Goal: Information Seeking & Learning: Learn about a topic

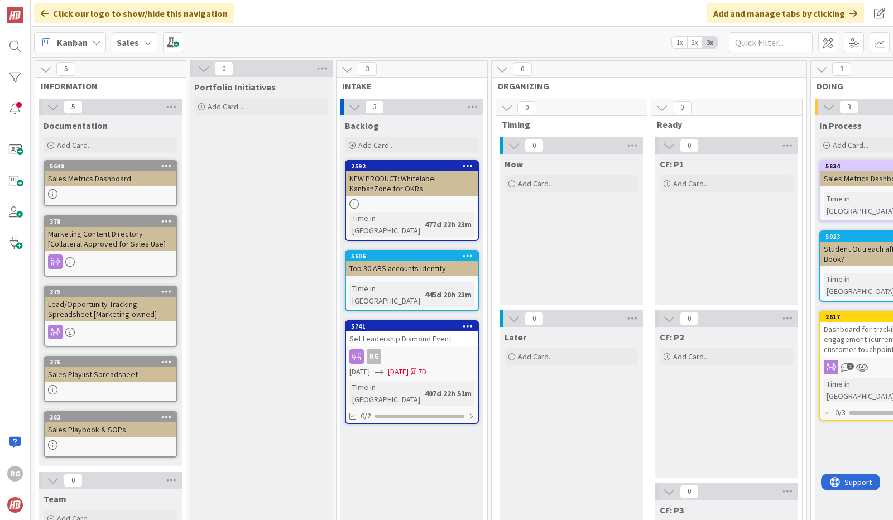
click at [138, 41] on div "Sales" at bounding box center [135, 42] width 46 height 20
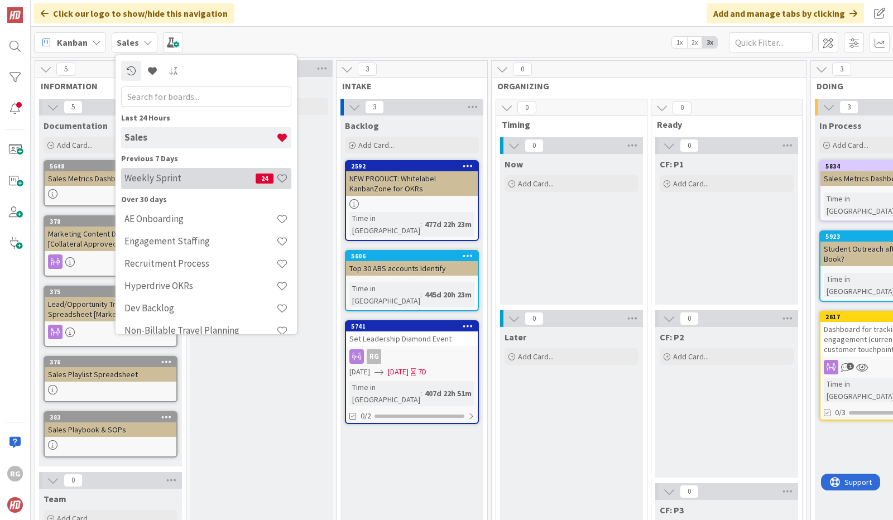
click at [150, 180] on h4 "Weekly Sprint" at bounding box center [189, 177] width 131 height 11
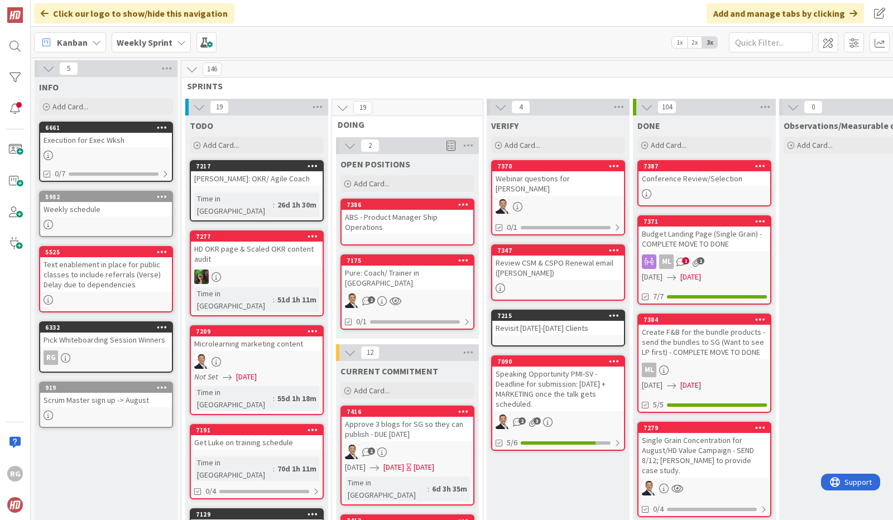
click at [428, 445] on div "1" at bounding box center [407, 452] width 132 height 15
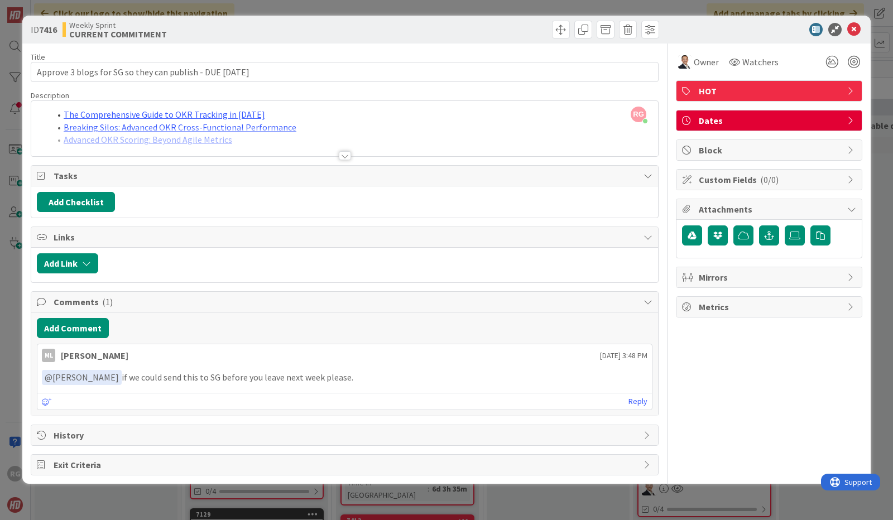
click at [345, 153] on div at bounding box center [345, 155] width 12 height 9
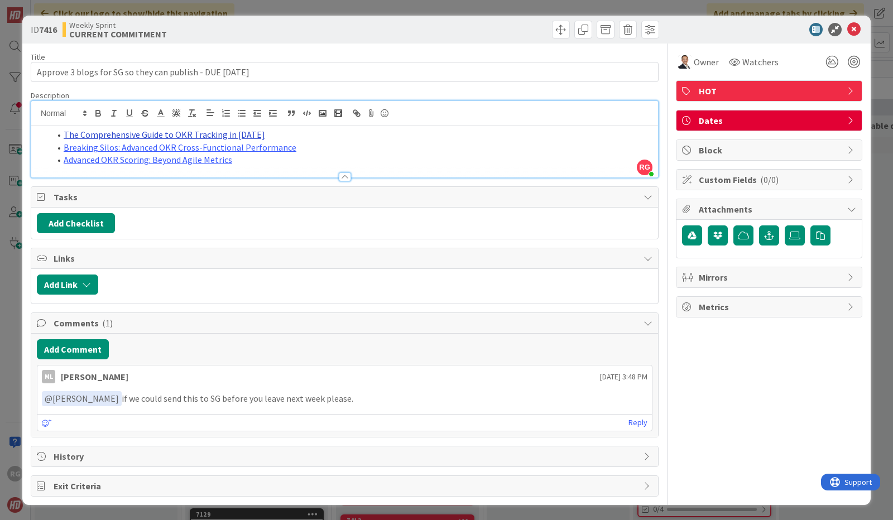
click at [214, 133] on link "The Comprehensive Guide to OKR Tracking in [DATE]" at bounding box center [164, 134] width 201 height 11
click at [158, 154] on link "[URL][DOMAIN_NAME]" at bounding box center [129, 156] width 76 height 15
click at [344, 176] on div at bounding box center [345, 176] width 12 height 9
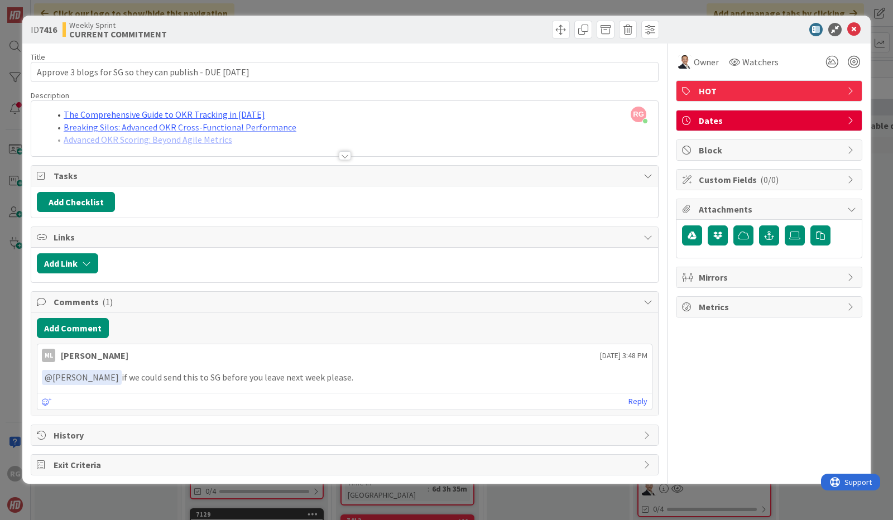
click at [257, 123] on div "RG [PERSON_NAME] just joined The Comprehensive Guide to OKR Tracking in [DATE] …" at bounding box center [344, 128] width 626 height 55
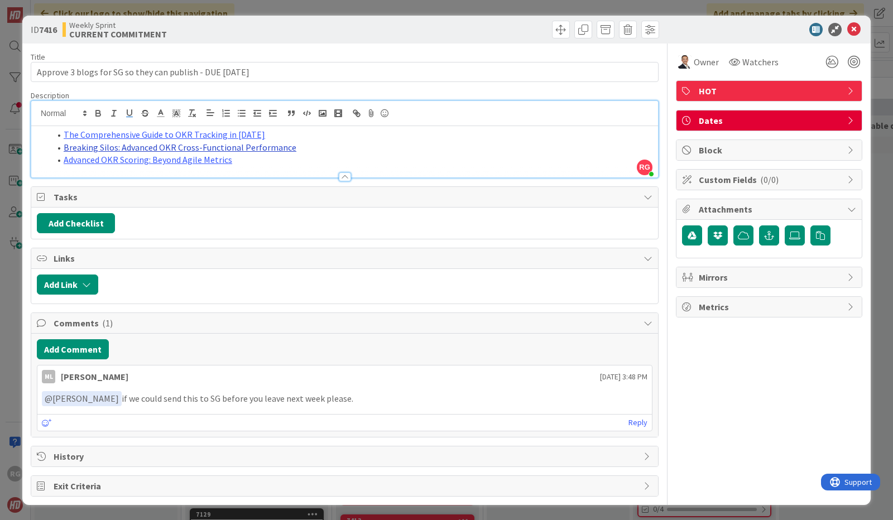
click at [264, 147] on link "Breaking Silos: Advanced OKR Cross-Functional Performance" at bounding box center [180, 147] width 233 height 11
click at [172, 169] on link "[URL][DOMAIN_NAME]" at bounding box center [148, 169] width 76 height 15
click at [568, 153] on li "Advanced OKR Scoring: Beyond Agile Metrics" at bounding box center [351, 159] width 602 height 13
click at [162, 155] on link "Advanced OKR Scoring: Beyond Agile Metrics" at bounding box center [148, 159] width 168 height 11
click at [128, 180] on link "[URL][DOMAIN_NAME]" at bounding box center [118, 182] width 76 height 15
